Goal: Obtain resource: Obtain resource

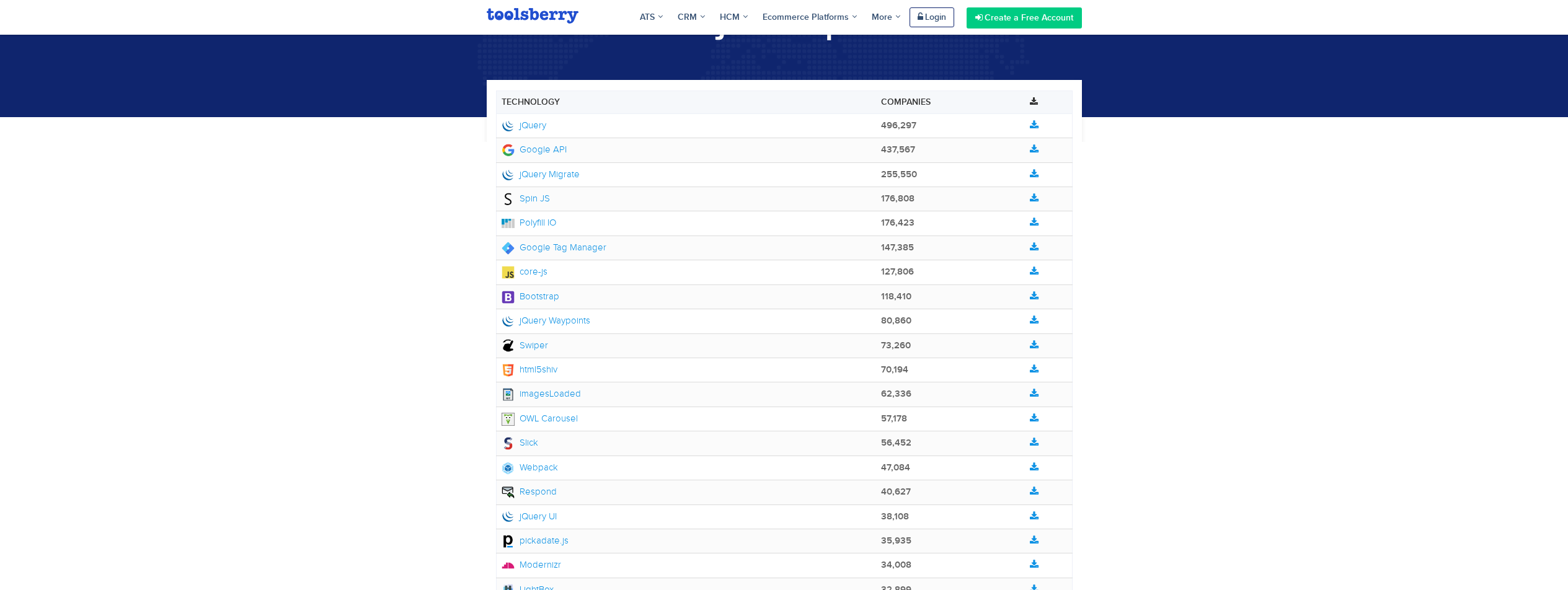
scroll to position [1685, 0]
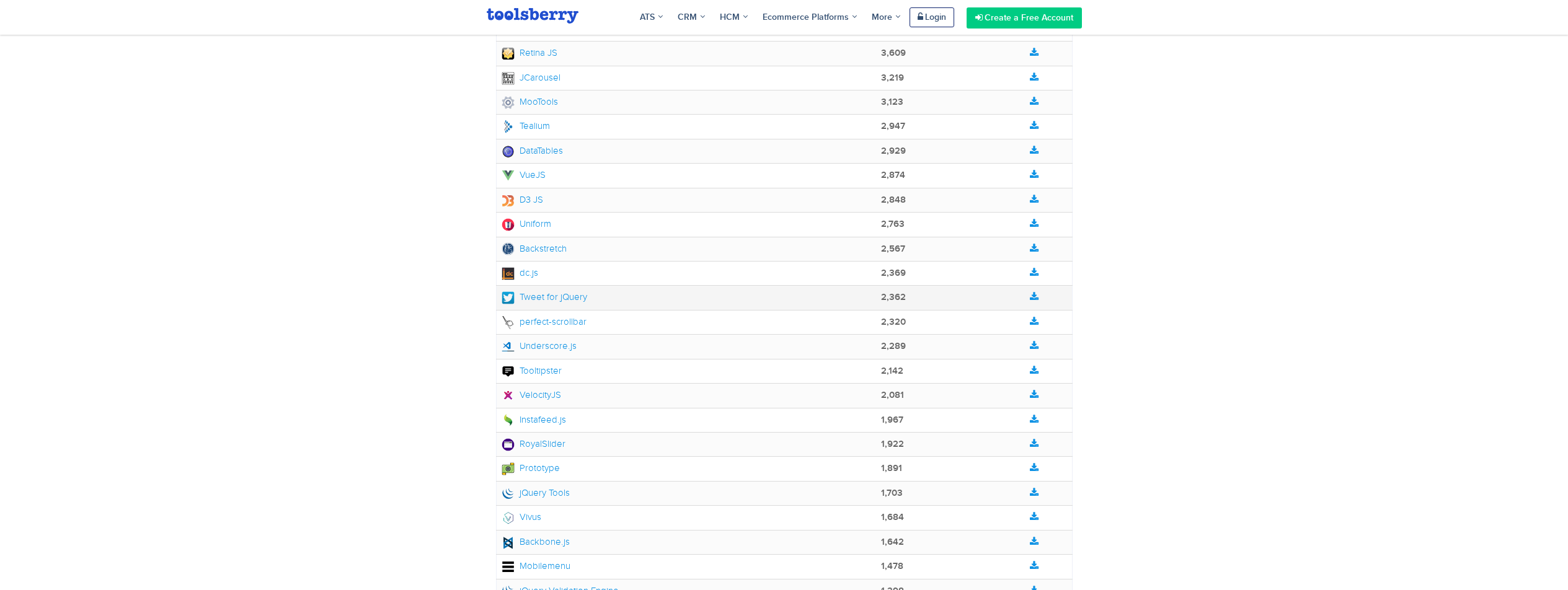
click at [542, 296] on link "Tweet for jQuery" at bounding box center [544, 297] width 85 height 10
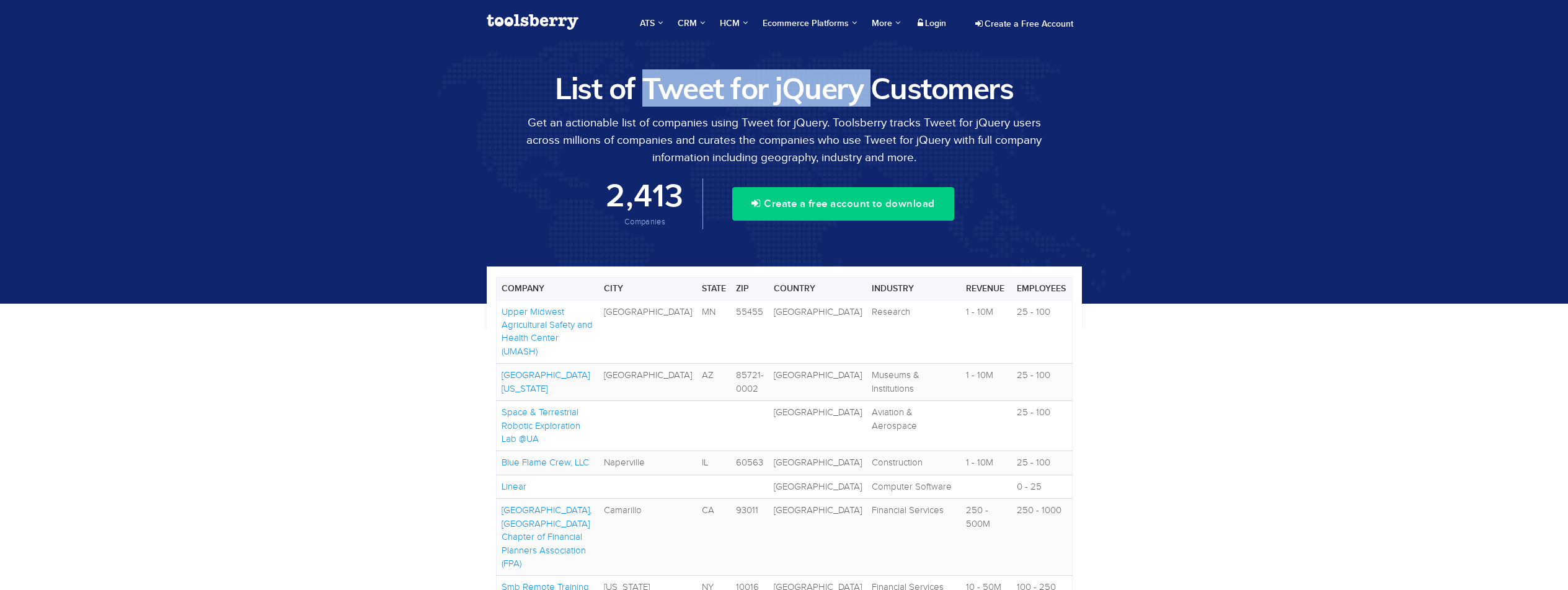
drag, startPoint x: 649, startPoint y: 88, endPoint x: 869, endPoint y: 92, distance: 220.0
click at [869, 92] on h1 "List of Tweet for jQuery Customers" at bounding box center [784, 88] width 595 height 33
click at [866, 128] on p "Get an actionable list of companies using Tweet for jQuery. Toolsberry tracks T…" at bounding box center [784, 140] width 595 height 52
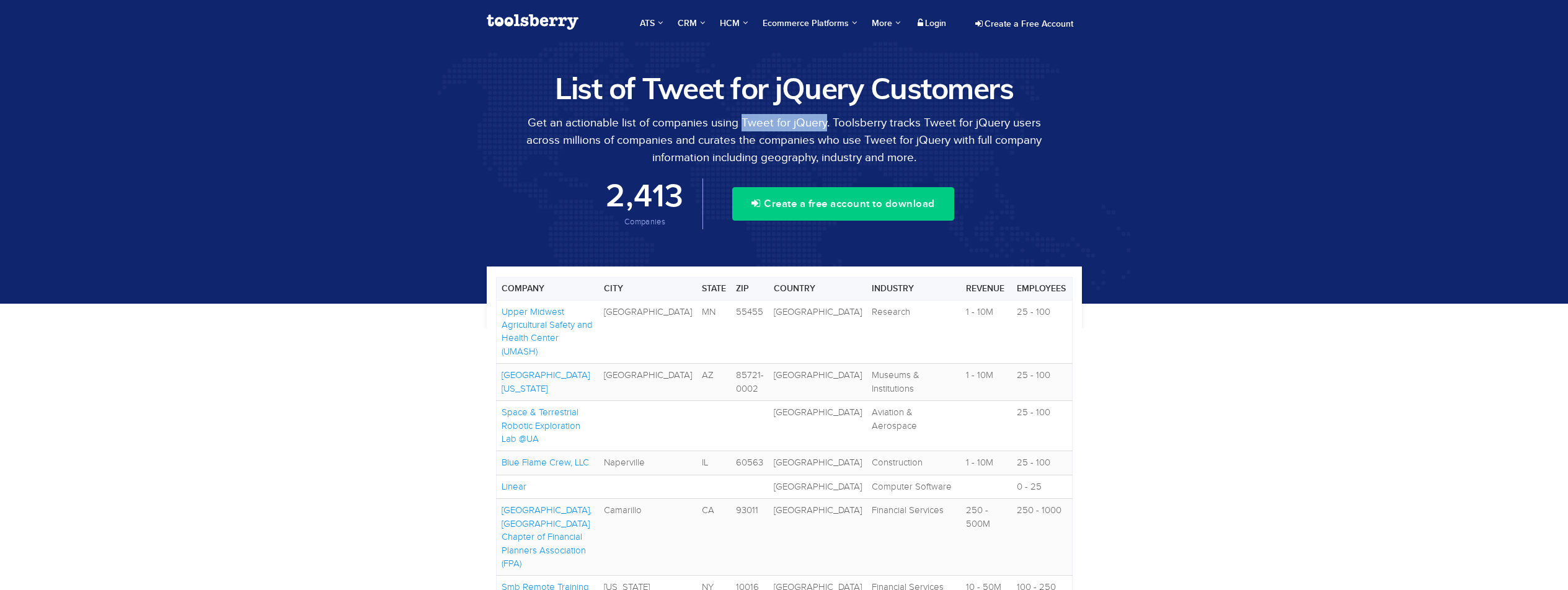
drag, startPoint x: 742, startPoint y: 121, endPoint x: 827, endPoint y: 123, distance: 85.0
click at [827, 123] on p "Get an actionable list of companies using Tweet for jQuery. Toolsberry tracks T…" at bounding box center [784, 140] width 595 height 52
copy p "Tweet for jQuery"
